Goal: Browse casually

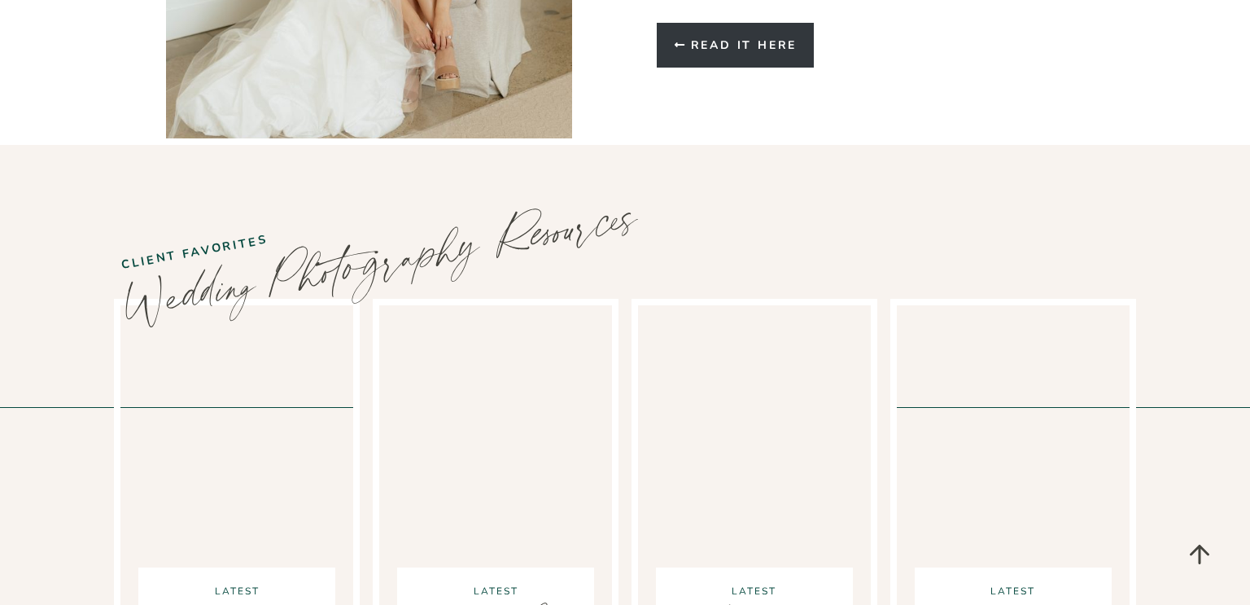
scroll to position [4683, 0]
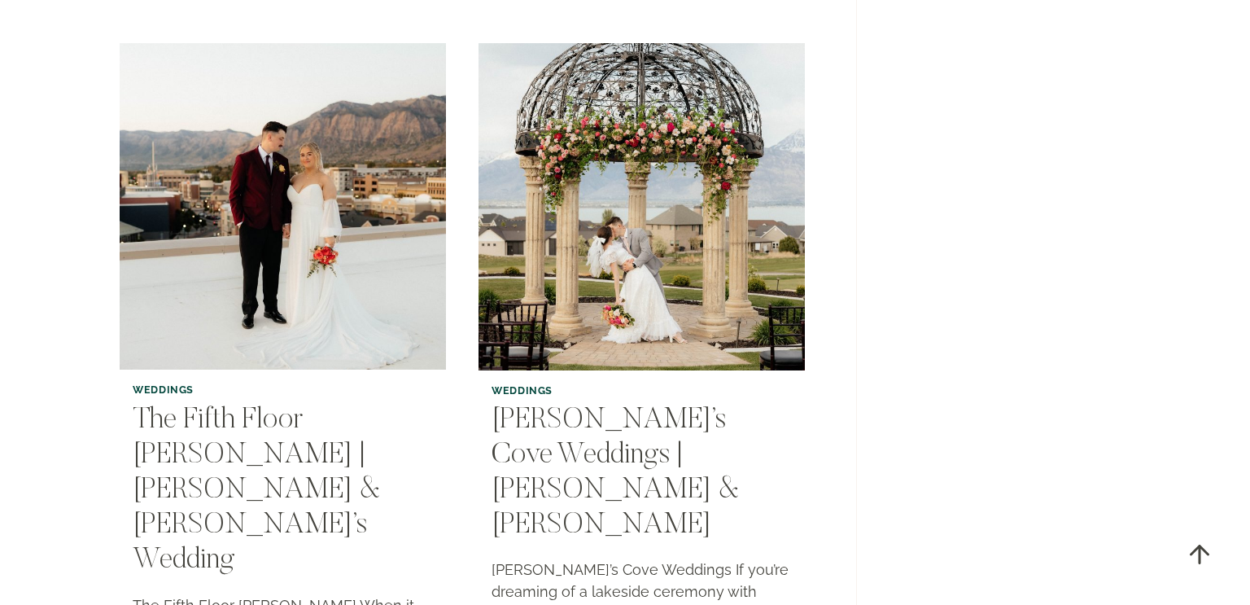
scroll to position [3222, 0]
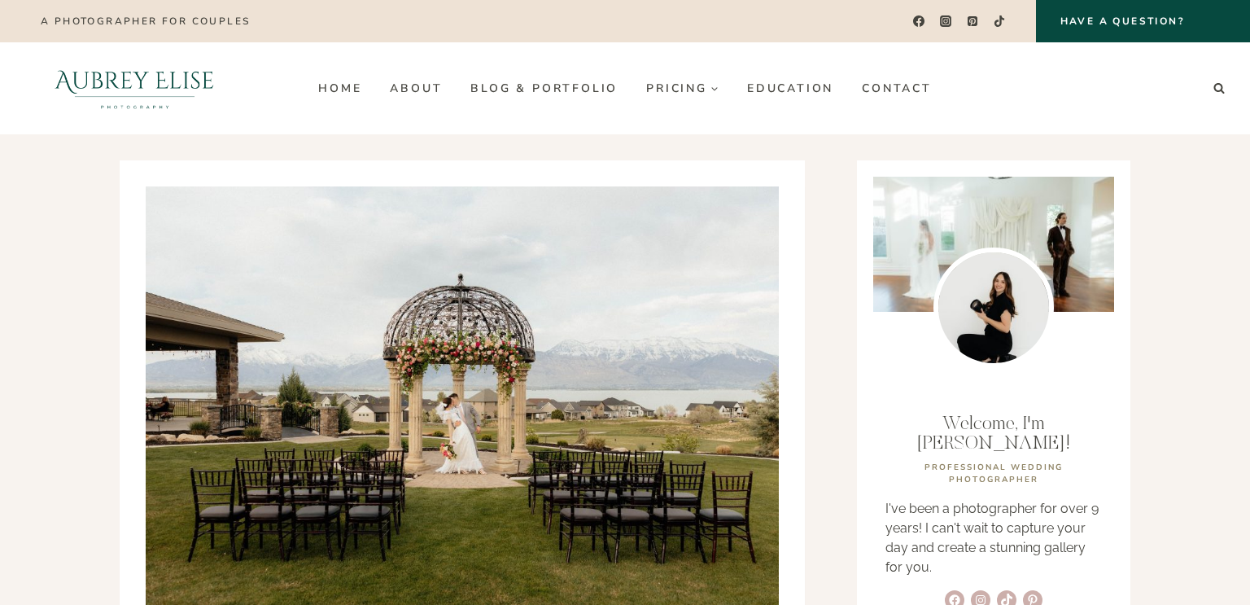
click at [518, 273] on img at bounding box center [462, 397] width 633 height 422
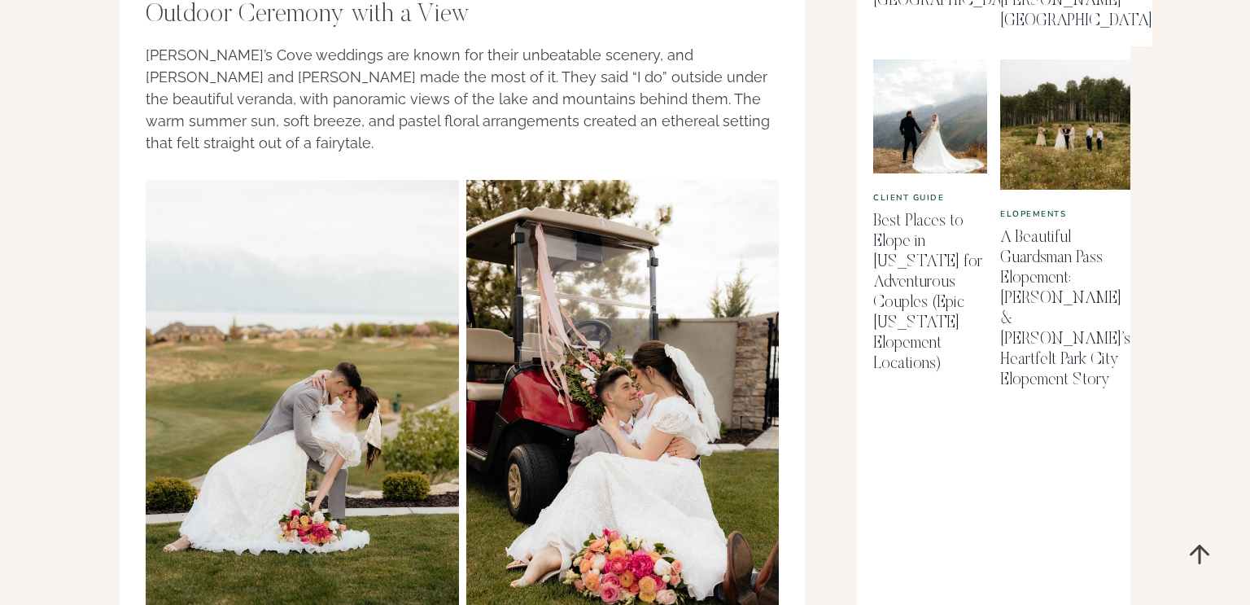
scroll to position [1269, 0]
